Goal: Entertainment & Leisure: Consume media (video, audio)

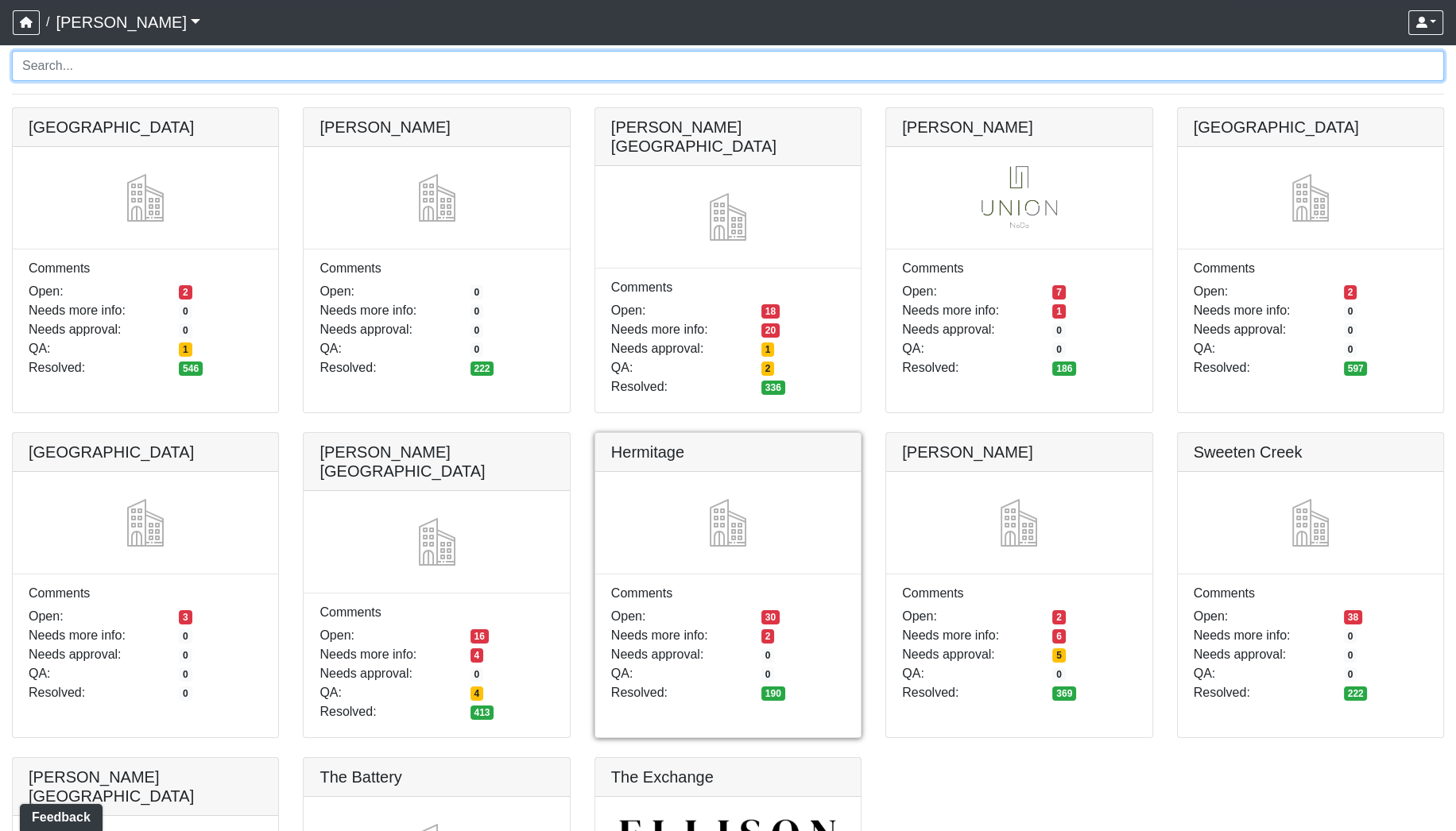
scroll to position [147, 0]
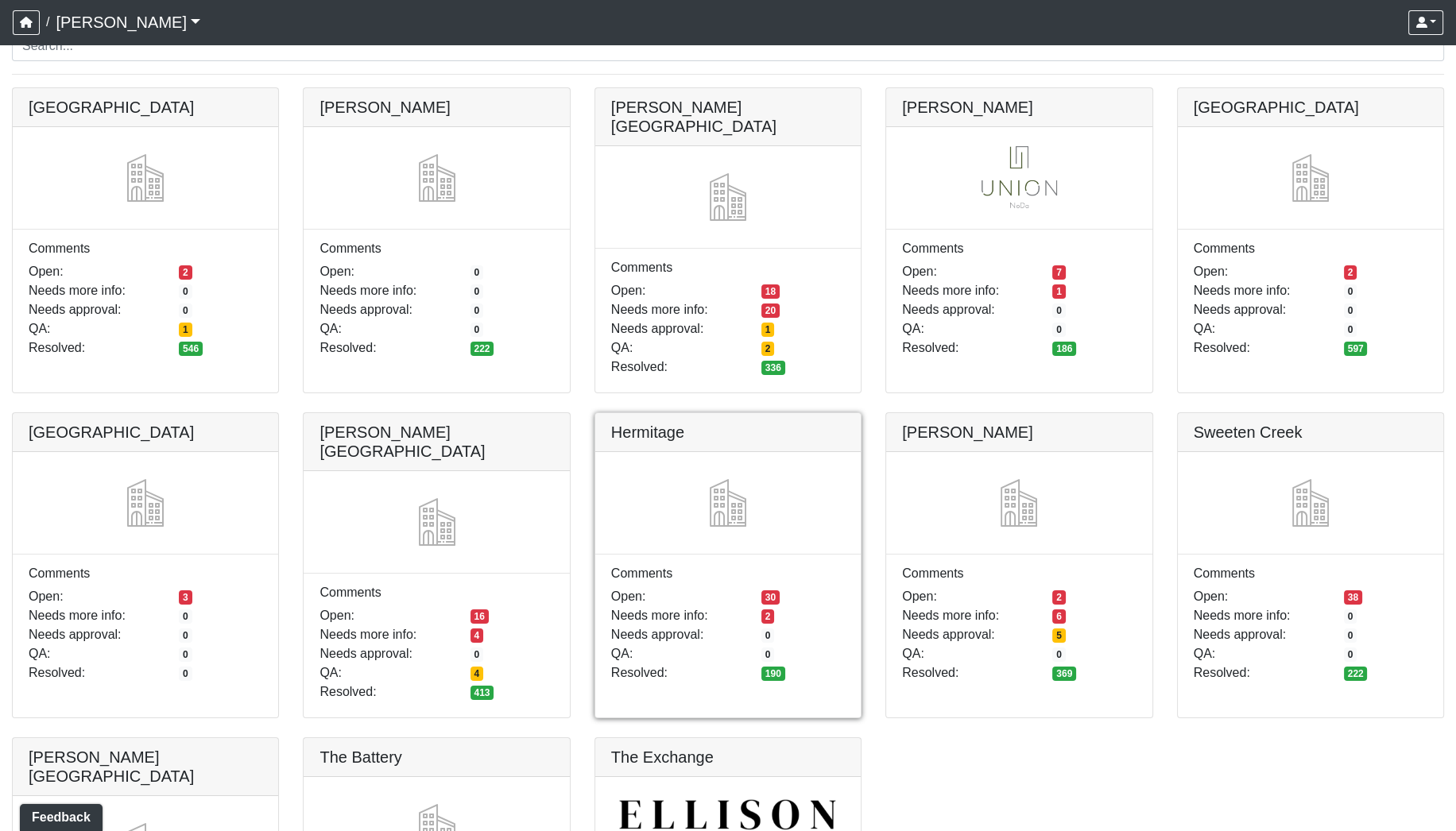
click at [723, 413] on link at bounding box center [728, 413] width 265 height 0
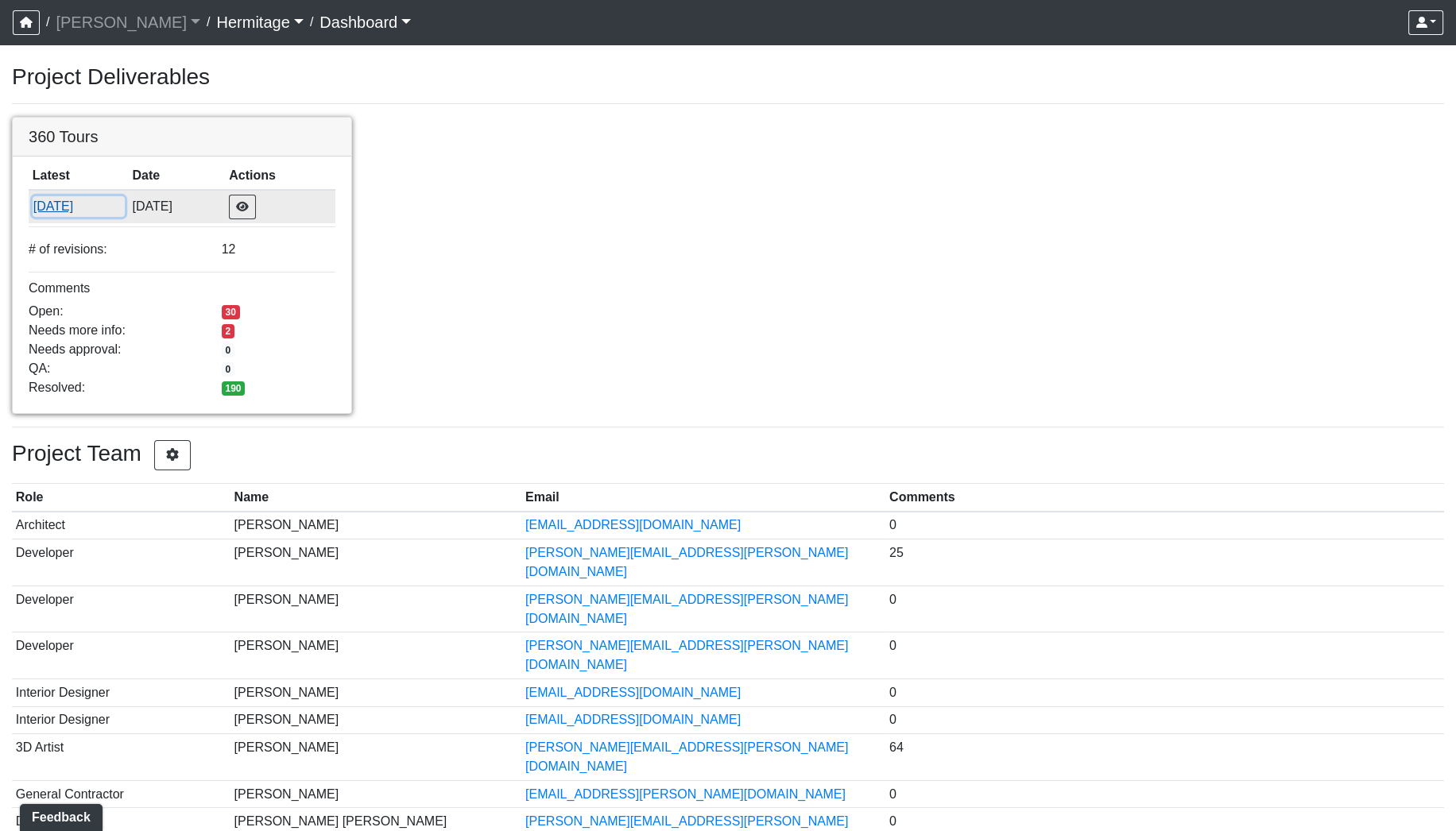
click at [59, 205] on button "[DATE]" at bounding box center [78, 206] width 92 height 21
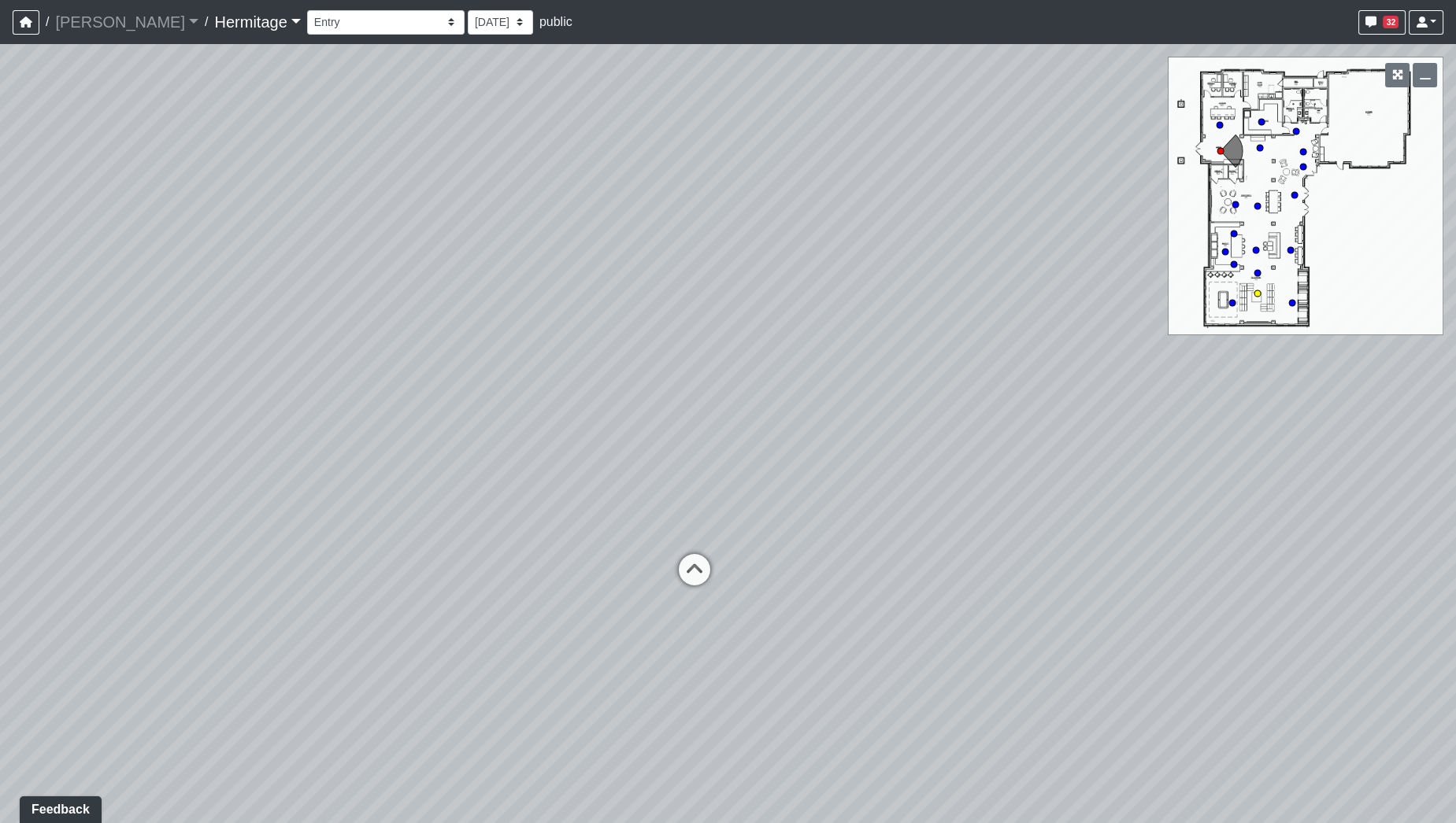
click at [1255, 295] on circle at bounding box center [1257, 294] width 7 height 7
select select "iYRitQaVDpTQzKczVVagAr"
drag, startPoint x: 1051, startPoint y: 414, endPoint x: 235, endPoint y: 416, distance: 816.0
click at [243, 417] on div "Loading... Leasing Desk Loading... Hallway Loading... Market Lounge - Hallway L…" at bounding box center [728, 434] width 1456 height 780
drag, startPoint x: 763, startPoint y: 360, endPoint x: 145, endPoint y: 390, distance: 618.7
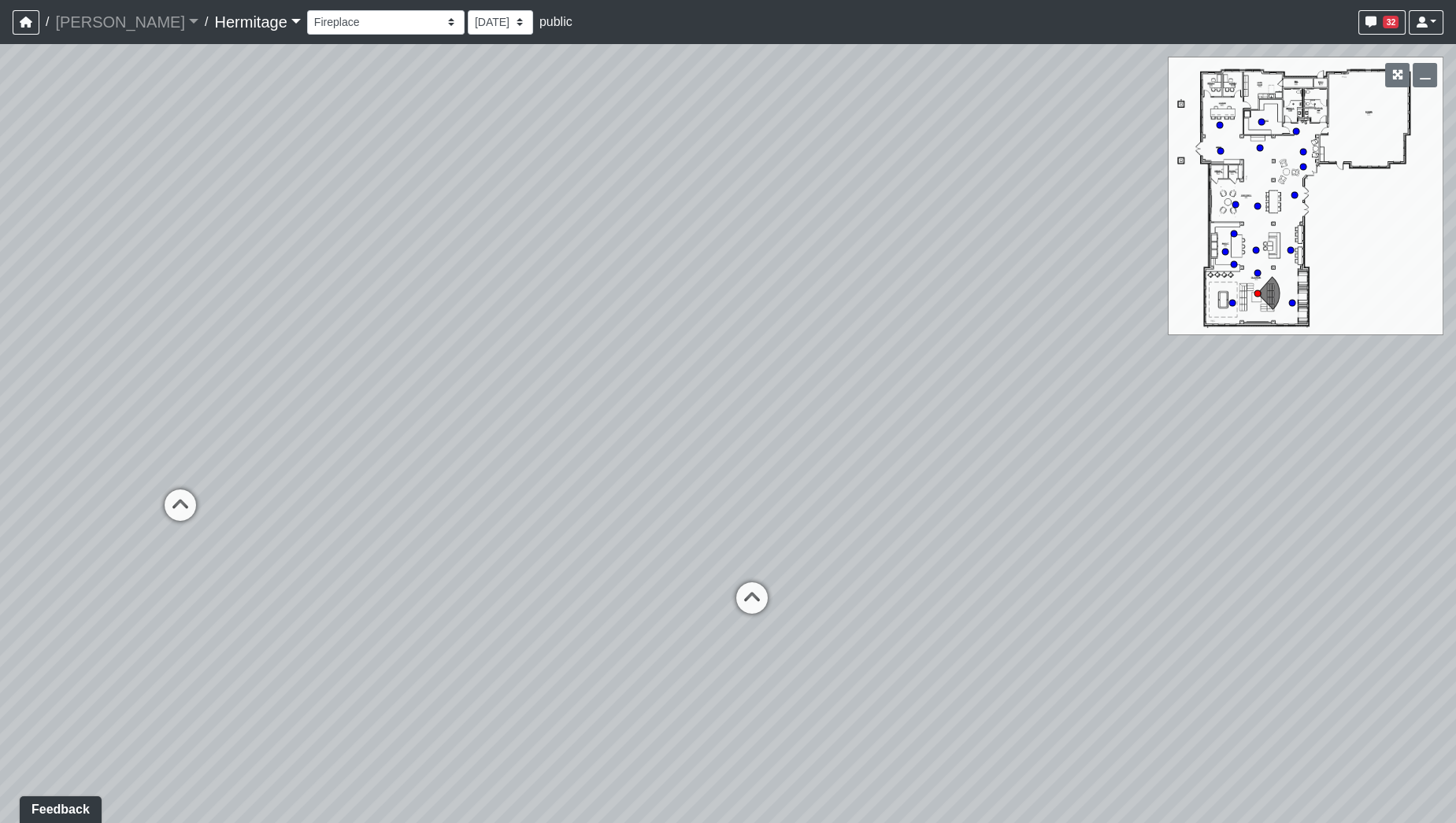
click at [158, 392] on div "Loading... Leasing Desk Loading... Hallway Loading... Market Lounge - Hallway L…" at bounding box center [728, 434] width 1456 height 780
drag, startPoint x: 376, startPoint y: 336, endPoint x: 188, endPoint y: 311, distance: 189.7
click at [130, 308] on div "Loading... Leasing Desk Loading... Hallway Loading... Market Lounge - Hallway L…" at bounding box center [728, 434] width 1456 height 780
drag, startPoint x: 880, startPoint y: 426, endPoint x: 693, endPoint y: 442, distance: 187.7
click at [693, 441] on div "Loading... Leasing Desk Loading... Hallway Loading... Market Lounge - Hallway L…" at bounding box center [728, 434] width 1456 height 780
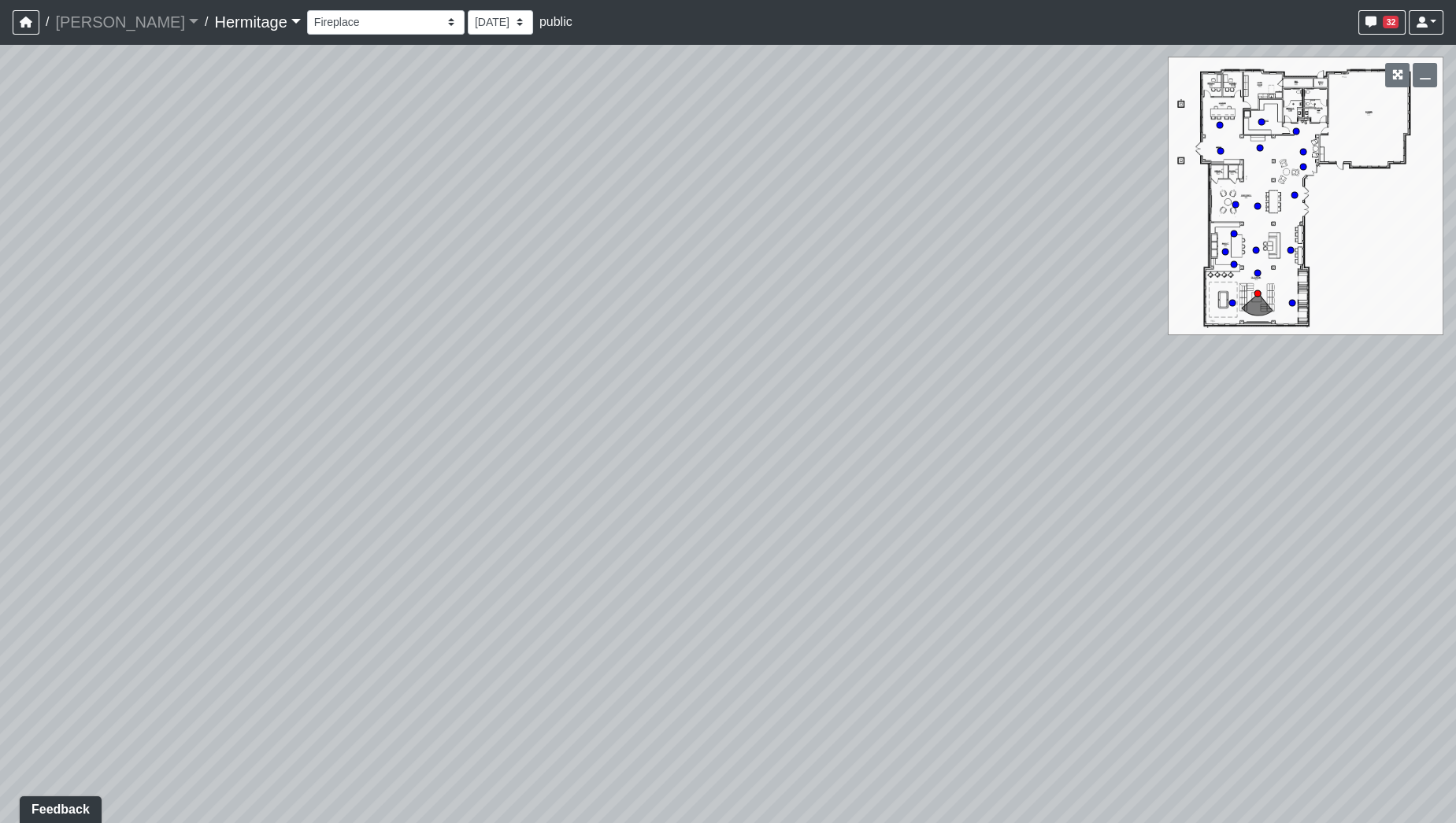
drag, startPoint x: 818, startPoint y: 445, endPoint x: 777, endPoint y: 565, distance: 126.8
click at [777, 565] on div "Loading... Leasing Desk Loading... Hallway Loading... Market Lounge - Hallway L…" at bounding box center [728, 434] width 1456 height 780
drag, startPoint x: 806, startPoint y: 536, endPoint x: 832, endPoint y: 453, distance: 87.0
click at [832, 453] on div "Loading... Leasing Desk Loading... Hallway Loading... Market Lounge - Hallway L…" at bounding box center [728, 434] width 1456 height 780
drag, startPoint x: 774, startPoint y: 484, endPoint x: 781, endPoint y: 469, distance: 16.6
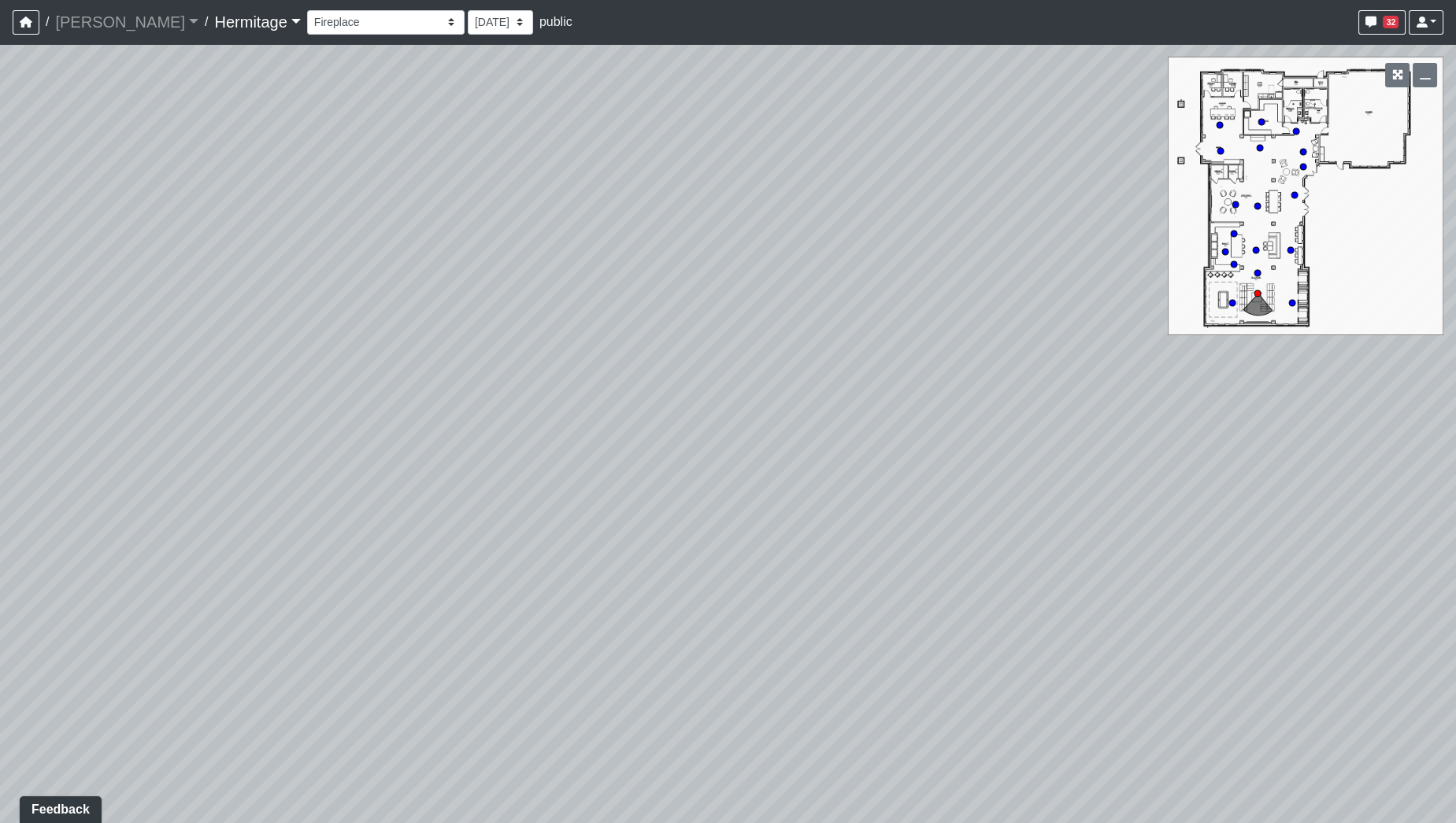
click at [781, 469] on div "Loading... Leasing Desk Loading... Hallway Loading... Market Lounge - Hallway L…" at bounding box center [728, 434] width 1456 height 780
drag, startPoint x: 804, startPoint y: 333, endPoint x: 762, endPoint y: 363, distance: 51.6
click at [762, 363] on div "Loading... Leasing Desk Loading... Hallway Loading... Market Lounge - Hallway L…" at bounding box center [728, 434] width 1456 height 780
drag, startPoint x: 754, startPoint y: 431, endPoint x: 772, endPoint y: 415, distance: 24.1
click at [772, 415] on div "Loading... Leasing Desk Loading... Hallway Loading... Market Lounge - Hallway L…" at bounding box center [728, 434] width 1456 height 780
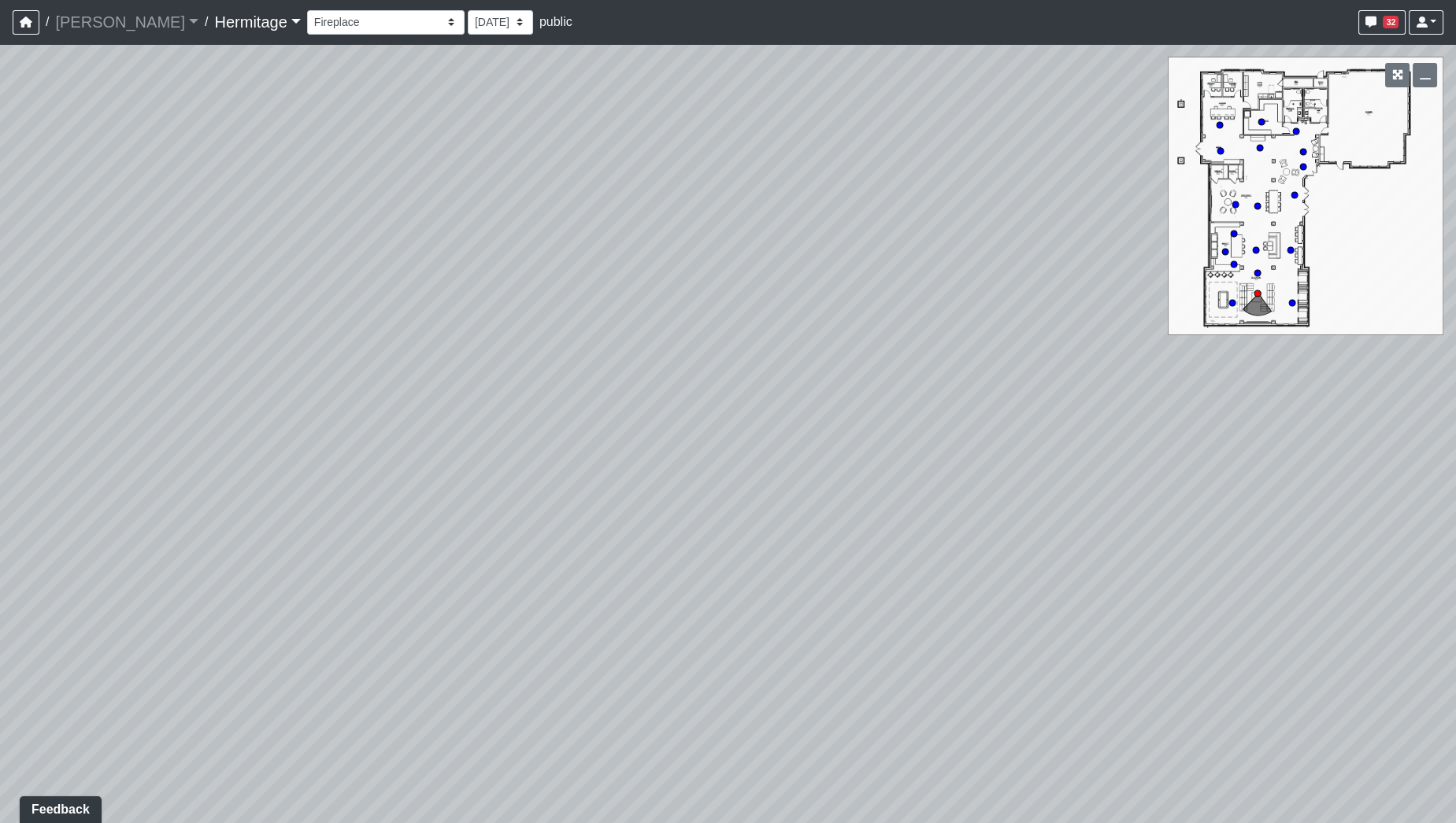
drag, startPoint x: 1010, startPoint y: 461, endPoint x: 1009, endPoint y: 436, distance: 25.0
click at [1009, 436] on div "Loading... Leasing Desk Loading... Hallway Loading... Market Lounge - Hallway L…" at bounding box center [728, 434] width 1456 height 780
drag, startPoint x: 829, startPoint y: 139, endPoint x: 800, endPoint y: 200, distance: 67.5
click at [800, 200] on div "Loading... Leasing Desk Loading... Hallway Loading... Market Lounge - Hallway L…" at bounding box center [728, 434] width 1456 height 780
drag, startPoint x: 725, startPoint y: 348, endPoint x: 738, endPoint y: 277, distance: 72.2
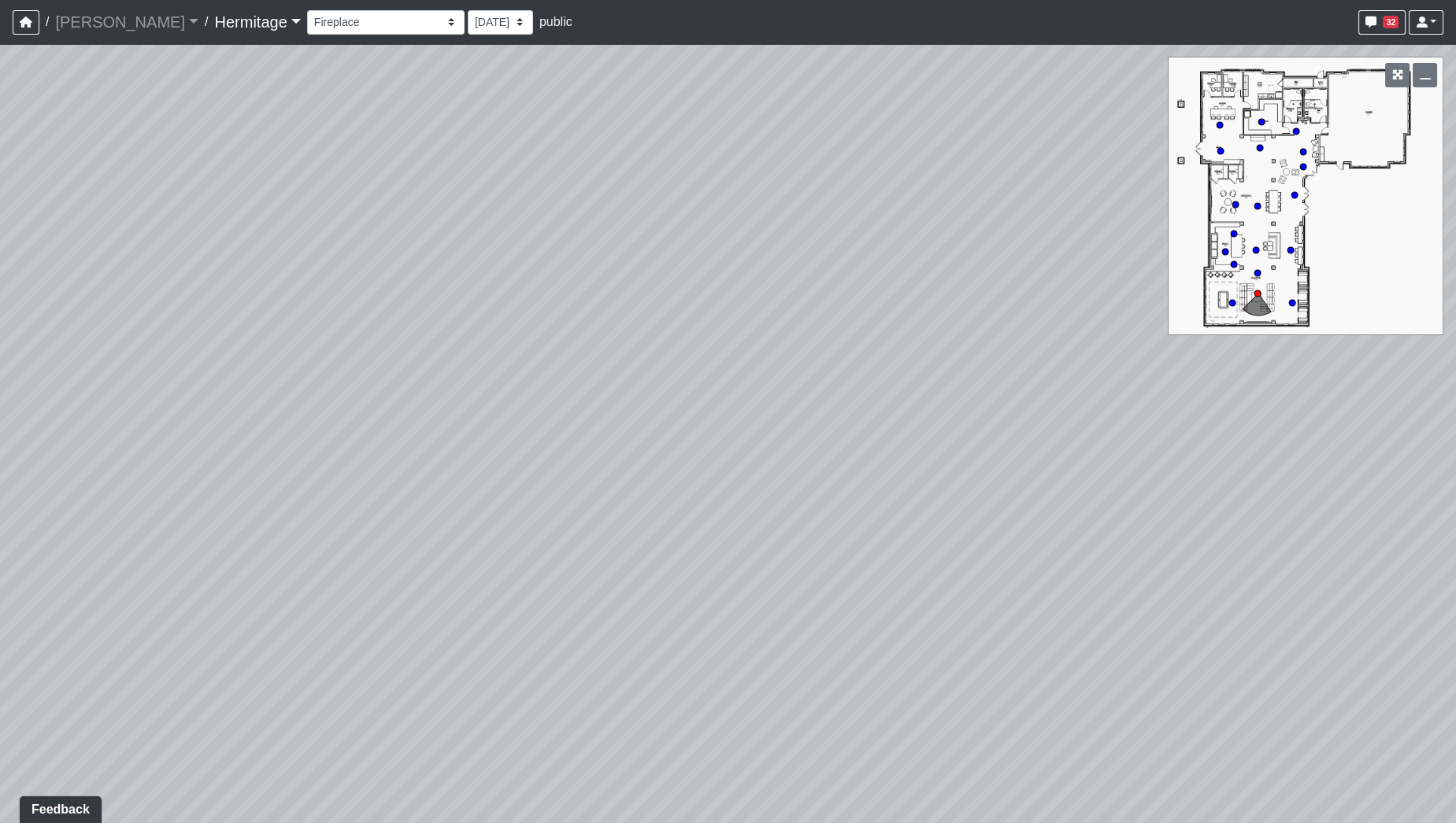
click at [738, 277] on div "Loading... Leasing Desk Loading... Hallway Loading... Market Lounge - Hallway L…" at bounding box center [728, 434] width 1456 height 780
